Goal: Task Accomplishment & Management: Use online tool/utility

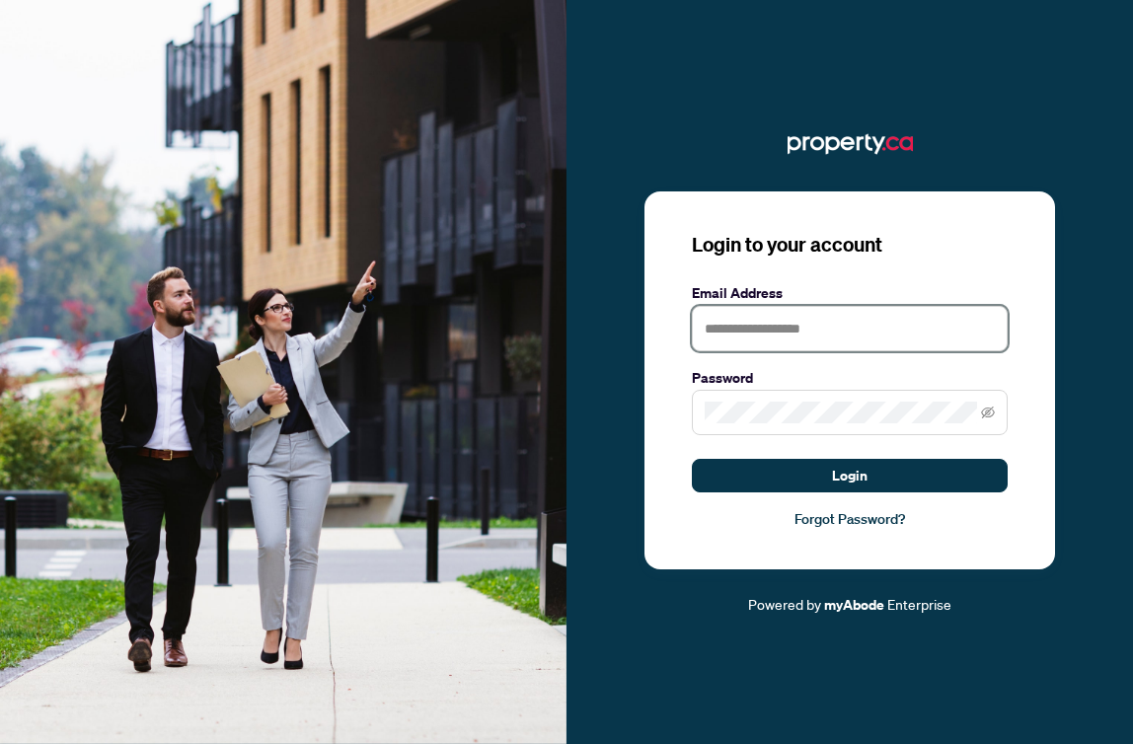
click at [748, 317] on input "text" at bounding box center [850, 328] width 316 height 45
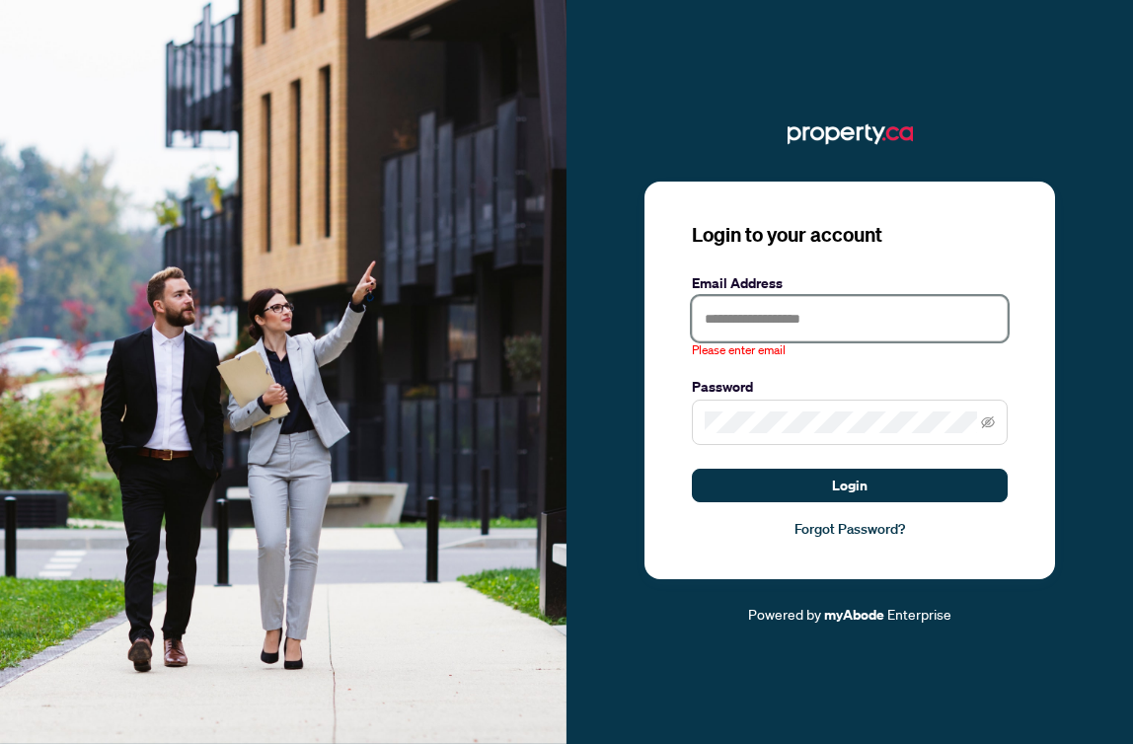
type input "**********"
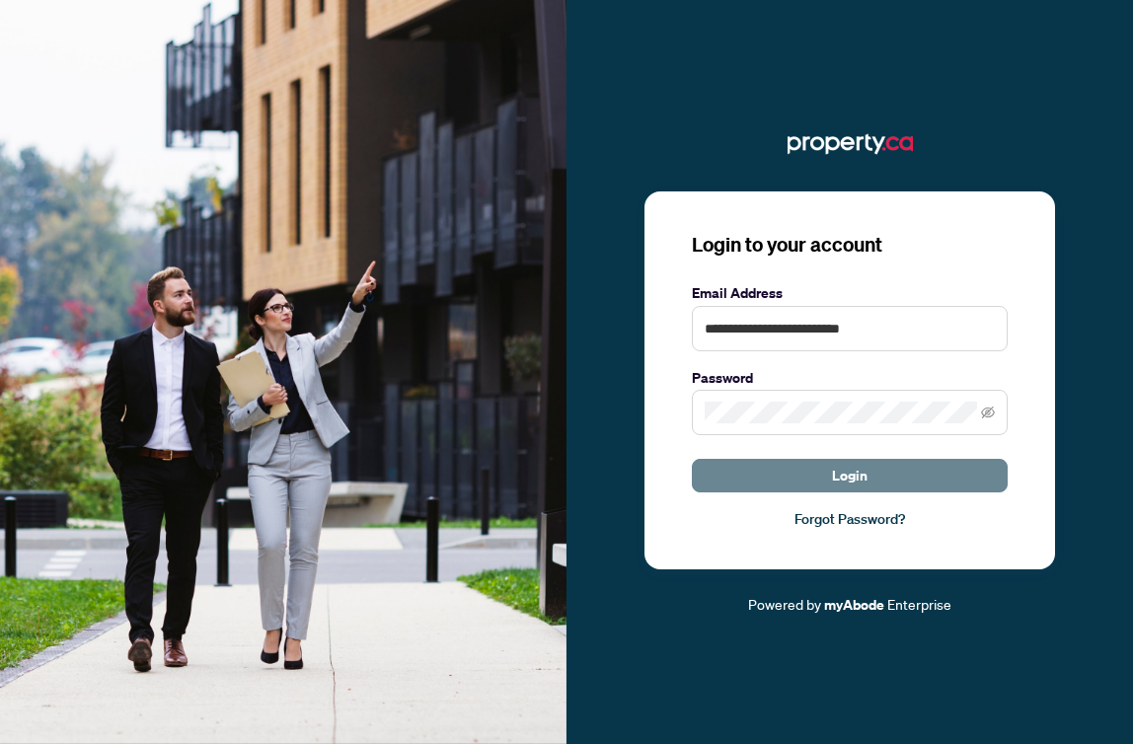
click at [846, 477] on span "Login" at bounding box center [850, 476] width 36 height 32
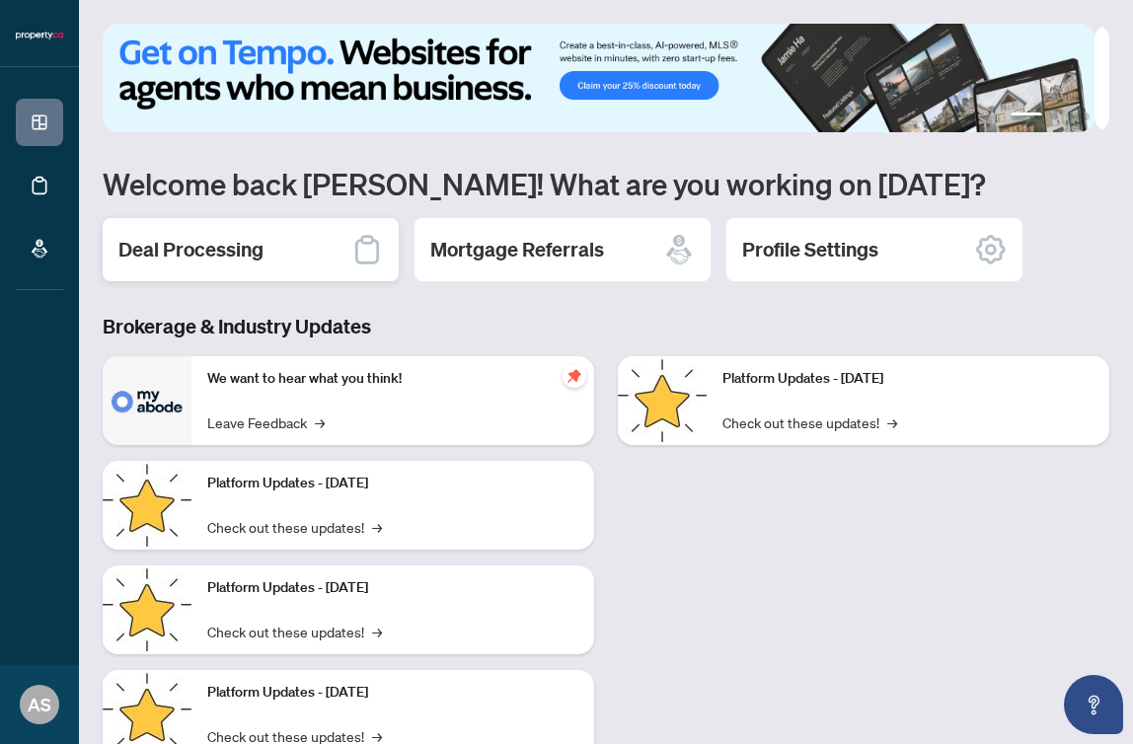
click at [190, 242] on h2 "Deal Processing" at bounding box center [190, 250] width 145 height 28
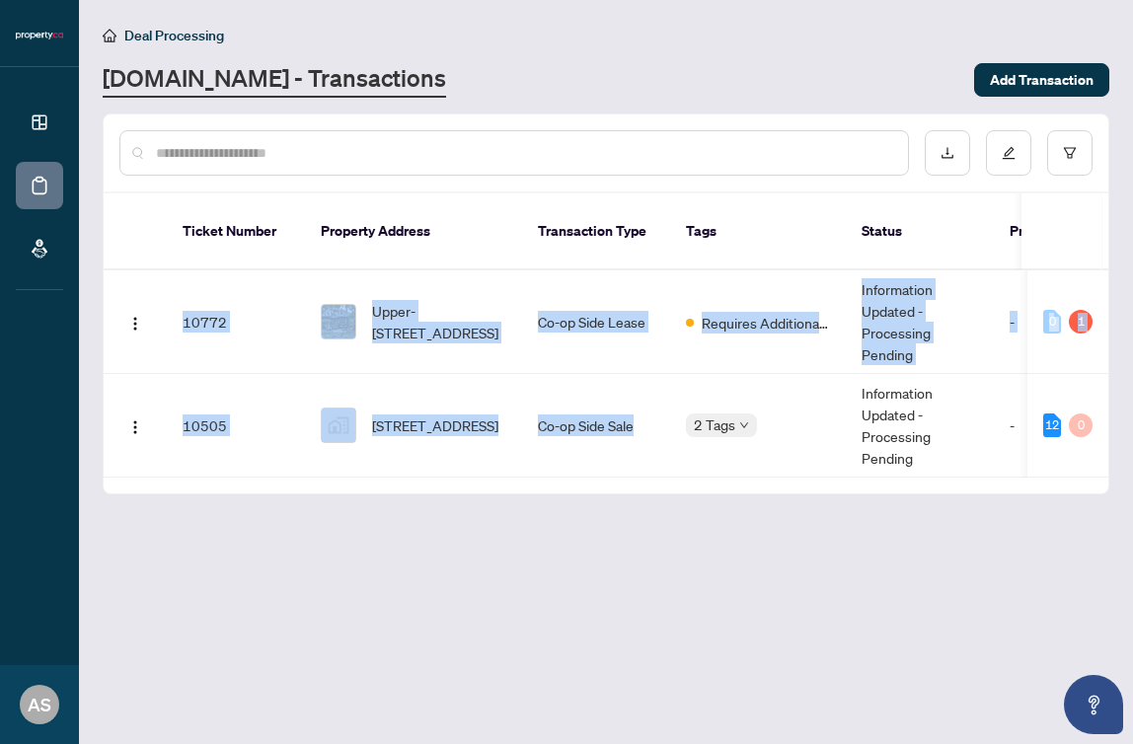
drag, startPoint x: 583, startPoint y: 454, endPoint x: 868, endPoint y: 475, distance: 285.9
click at [868, 475] on div "Ticket Number Property Address Transaction Type Tags Status Project Name MLS # …" at bounding box center [606, 343] width 1004 height 300
click at [597, 461] on div "Ticket Number Property Address Transaction Type Tags Status Project Name MLS # …" at bounding box center [606, 343] width 1004 height 300
click at [457, 342] on td "Upper-[STREET_ADDRESS]" at bounding box center [413, 322] width 217 height 104
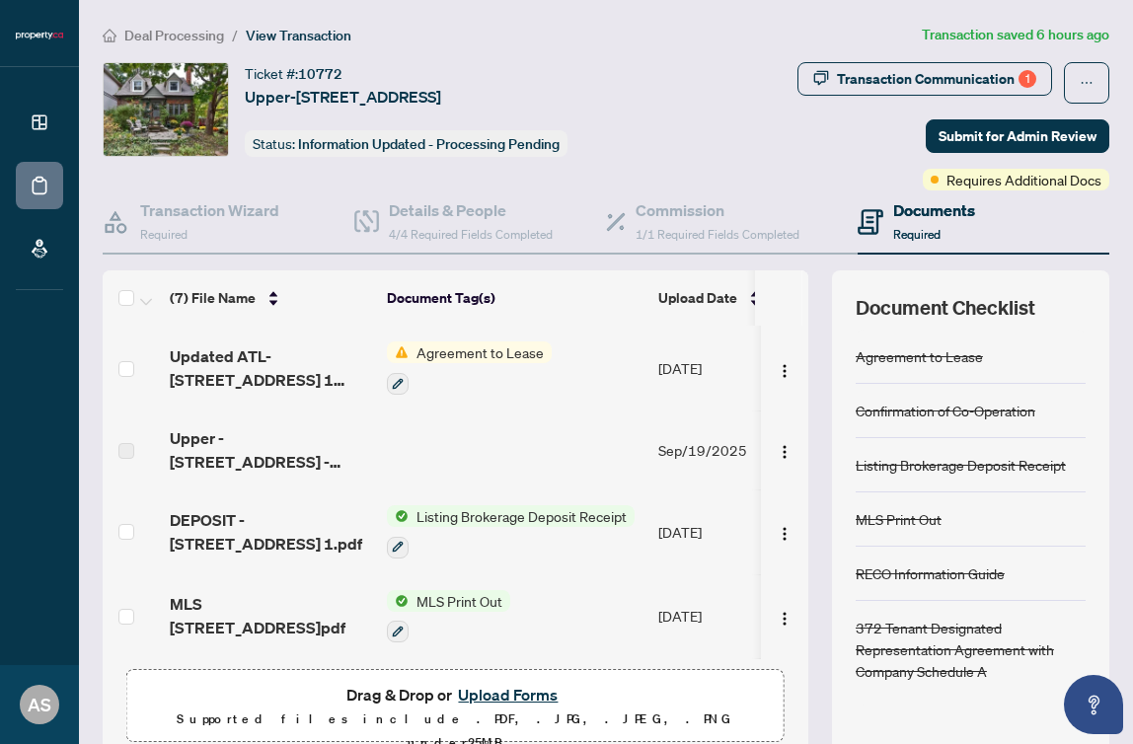
click at [446, 349] on span "Agreement to Lease" at bounding box center [479, 352] width 143 height 22
click at [593, 376] on td "Agreement to Lease" at bounding box center [514, 368] width 271 height 85
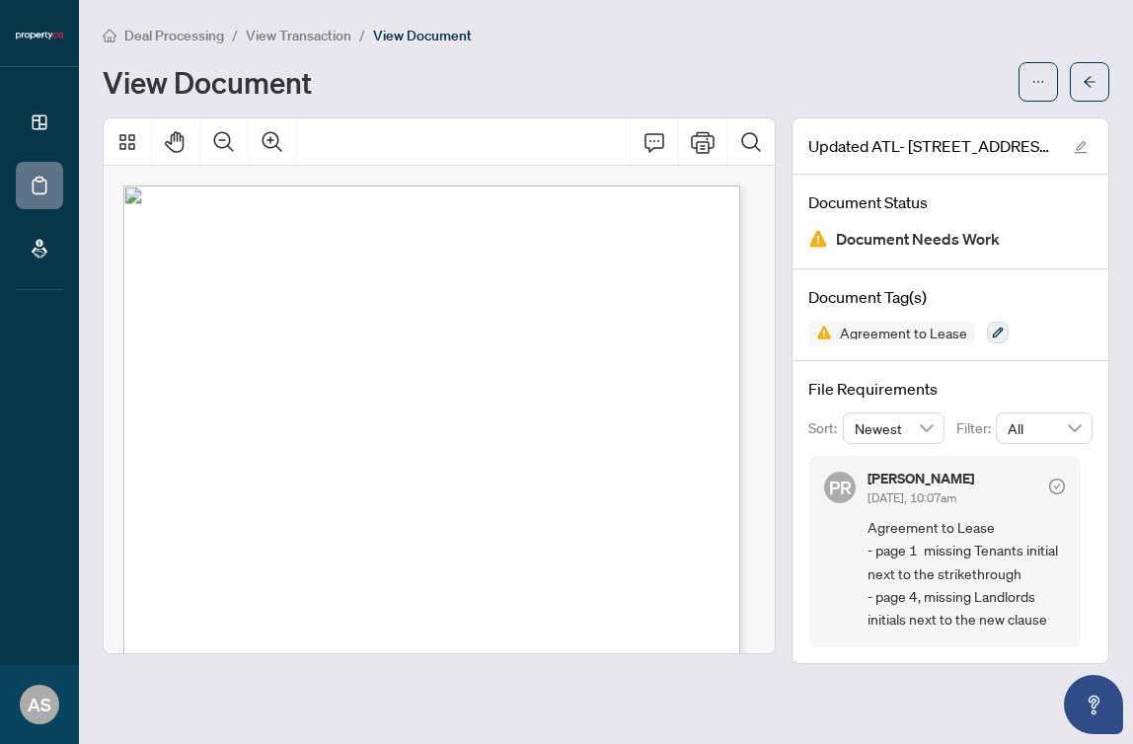
click at [941, 240] on span "Document Needs Work" at bounding box center [918, 239] width 164 height 27
